Goal: Task Accomplishment & Management: Use online tool/utility

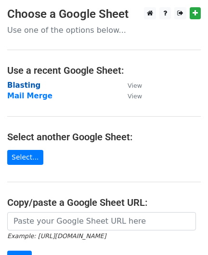
click at [22, 86] on strong "Blasting" at bounding box center [23, 85] width 33 height 9
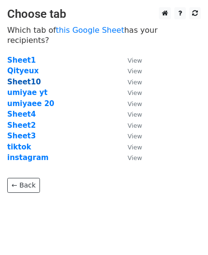
click at [25, 78] on strong "Sheet10" at bounding box center [24, 82] width 34 height 9
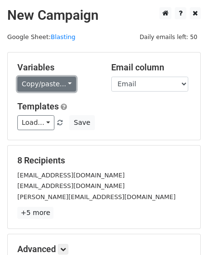
click at [35, 78] on link "Copy/paste..." at bounding box center [46, 84] width 59 height 15
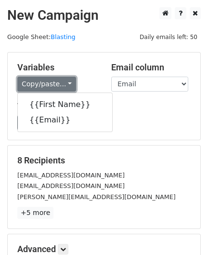
click at [64, 84] on link "Copy/paste..." at bounding box center [46, 84] width 59 height 15
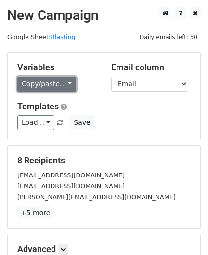
click at [54, 81] on link "Copy/paste..." at bounding box center [46, 84] width 59 height 15
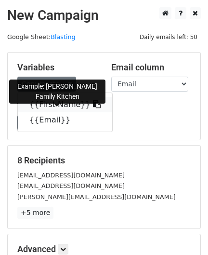
click at [59, 103] on link "{{First Name}}" at bounding box center [65, 104] width 94 height 15
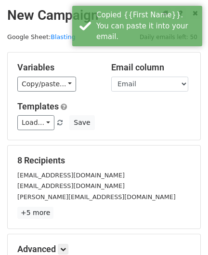
scroll to position [119, 0]
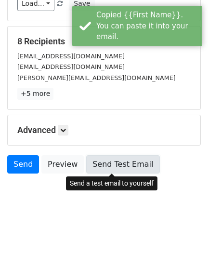
click at [98, 165] on link "Send Test Email" at bounding box center [122, 164] width 73 height 18
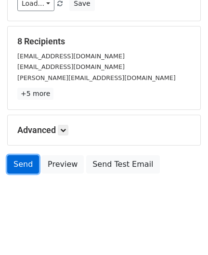
click at [24, 164] on link "Send" at bounding box center [23, 164] width 32 height 18
